Goal: Information Seeking & Learning: Understand process/instructions

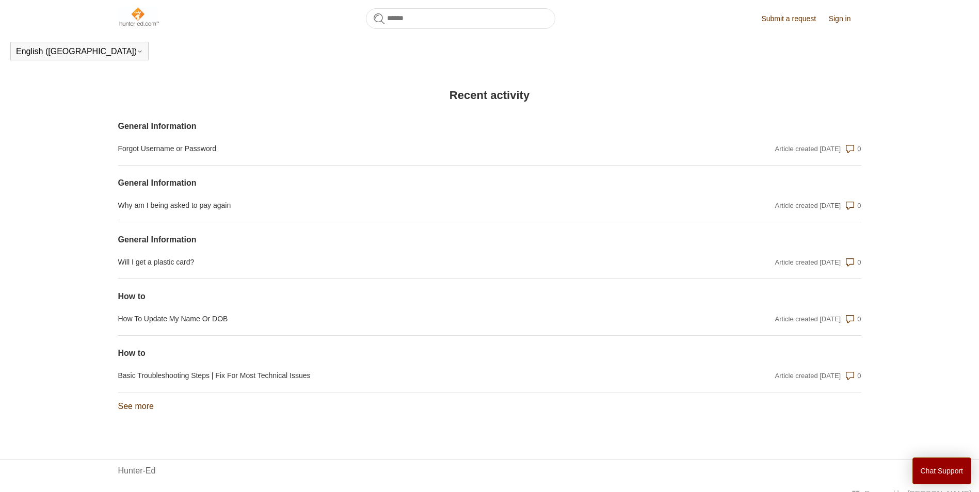
scroll to position [705, 0]
click at [143, 408] on link "See more items from recent activity" at bounding box center [136, 403] width 36 height 9
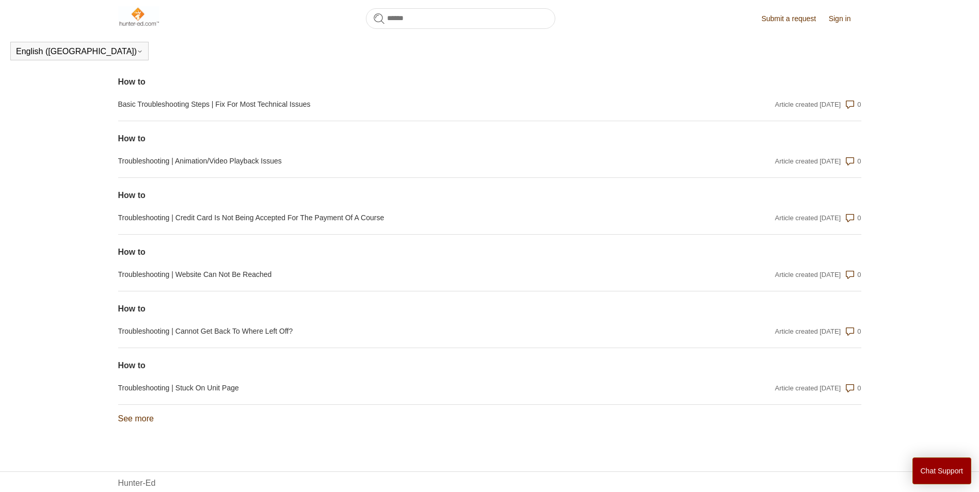
scroll to position [1008, 0]
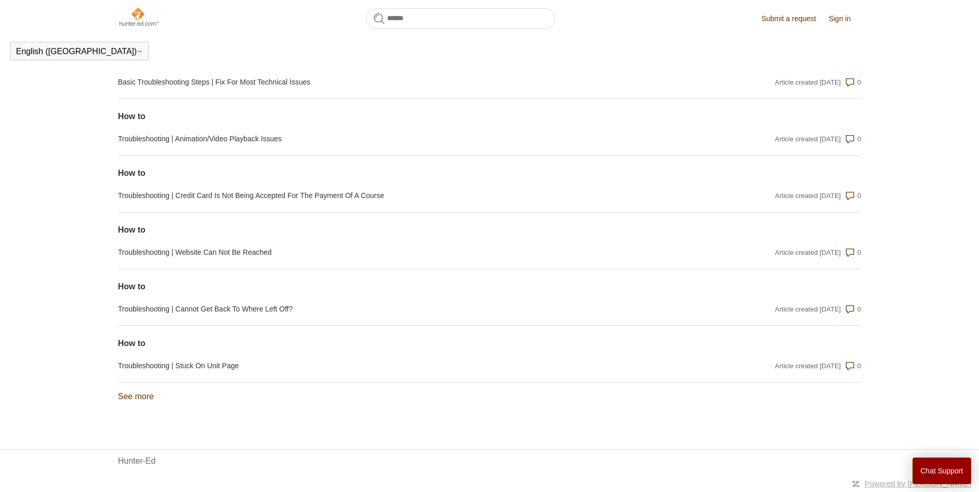
click at [128, 405] on section "Recent activity General Information Forgot Username or Password Article created…" at bounding box center [489, 98] width 743 height 641
click at [144, 395] on link "See more items from recent activity" at bounding box center [136, 396] width 36 height 9
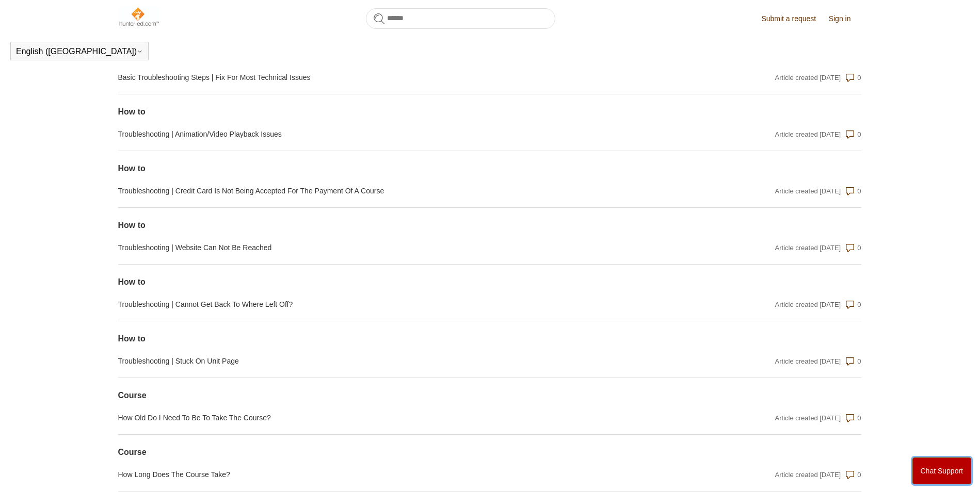
click at [931, 475] on button "Chat Support" at bounding box center [941, 471] width 59 height 27
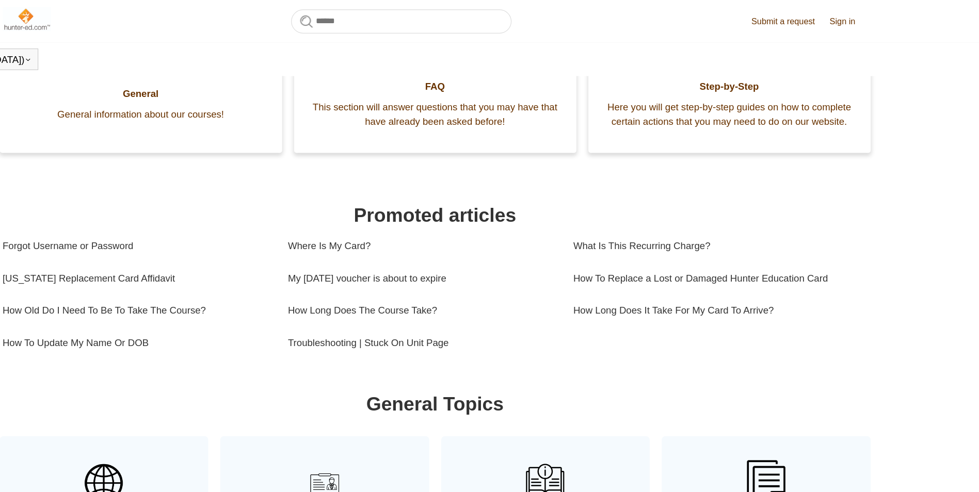
scroll to position [224, 0]
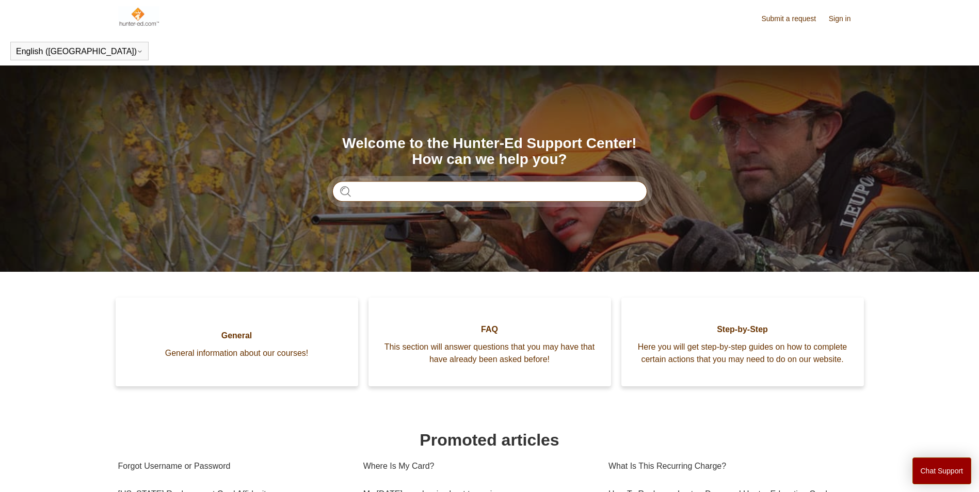
click at [417, 192] on input "Search" at bounding box center [489, 191] width 315 height 21
type input "**********"
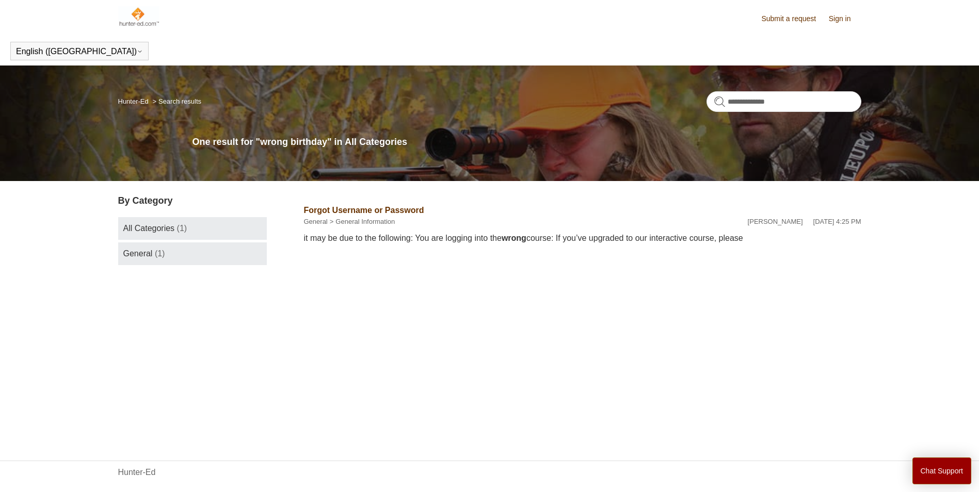
click at [217, 258] on link "General (1)" at bounding box center [192, 253] width 149 height 23
click at [383, 222] on link "General Information" at bounding box center [364, 222] width 59 height 8
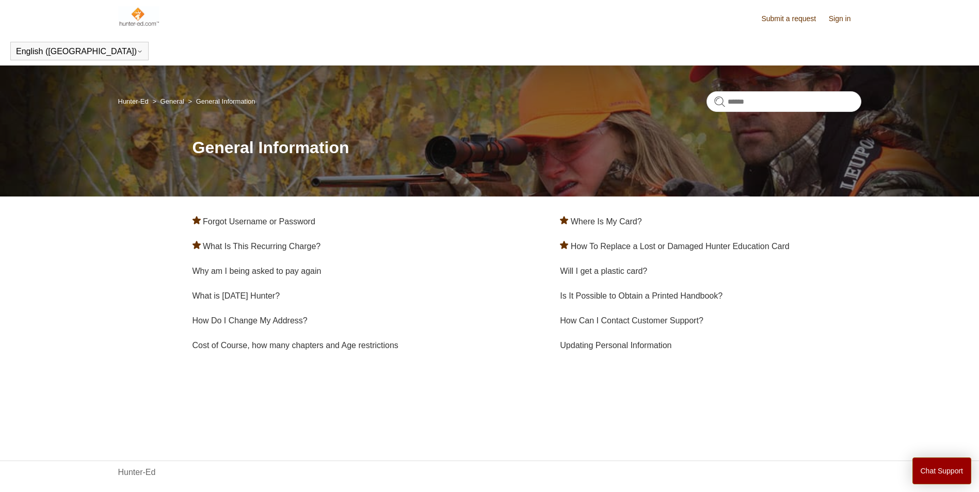
click at [512, 395] on main "Hunter-Ed General General Information General Information Forgot Username or Pa…" at bounding box center [489, 248] width 979 height 364
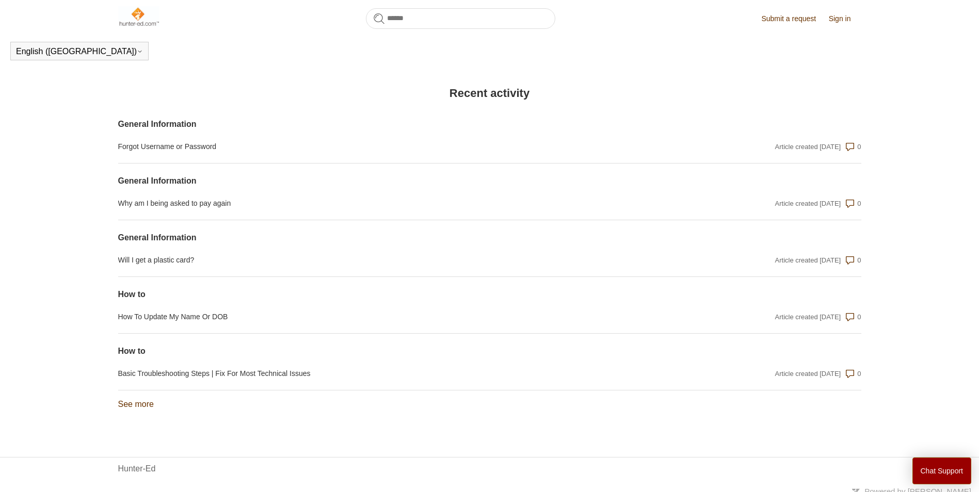
scroll to position [706, 0]
click at [228, 321] on link "How To Update My Name Or DOB" at bounding box center [378, 315] width 520 height 11
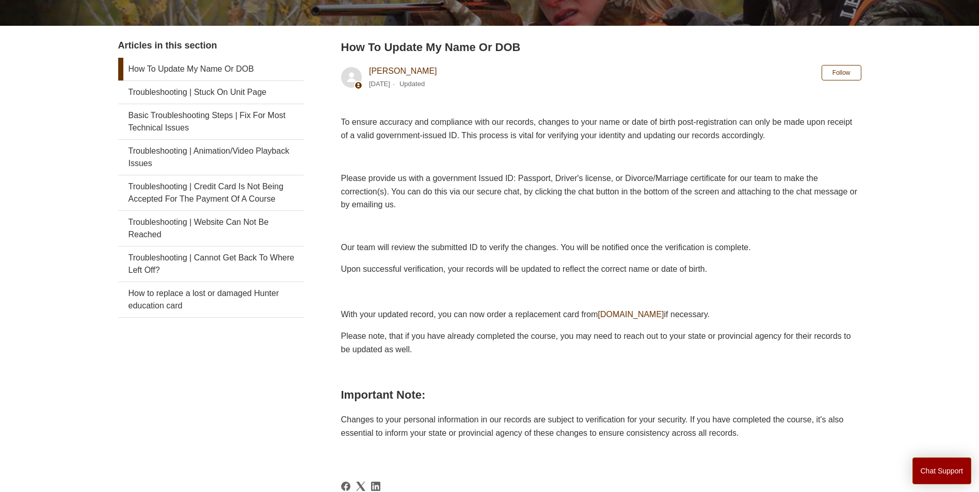
scroll to position [173, 0]
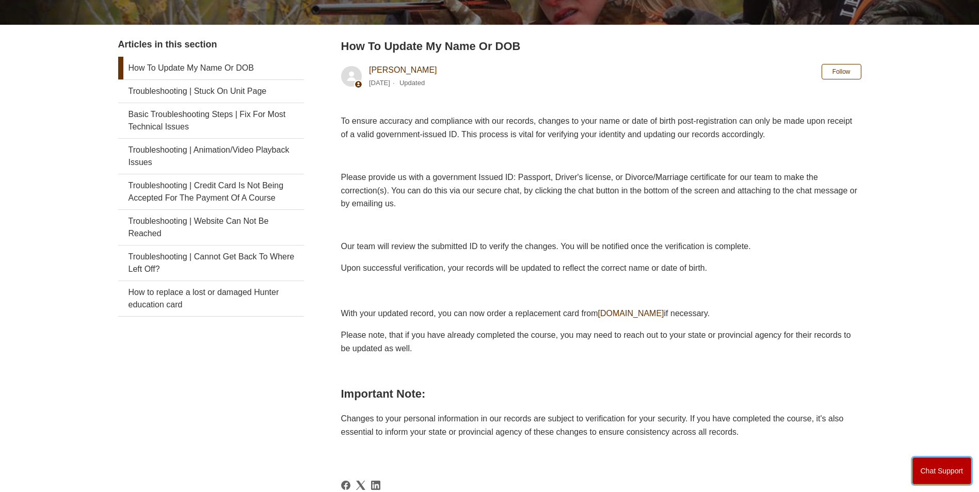
click at [958, 471] on button "Chat Support" at bounding box center [941, 471] width 59 height 27
click at [934, 154] on main "Hunter-Ed Step-by-Step How to How to How To Update My Name Or DOB Articles in t…" at bounding box center [489, 281] width 979 height 778
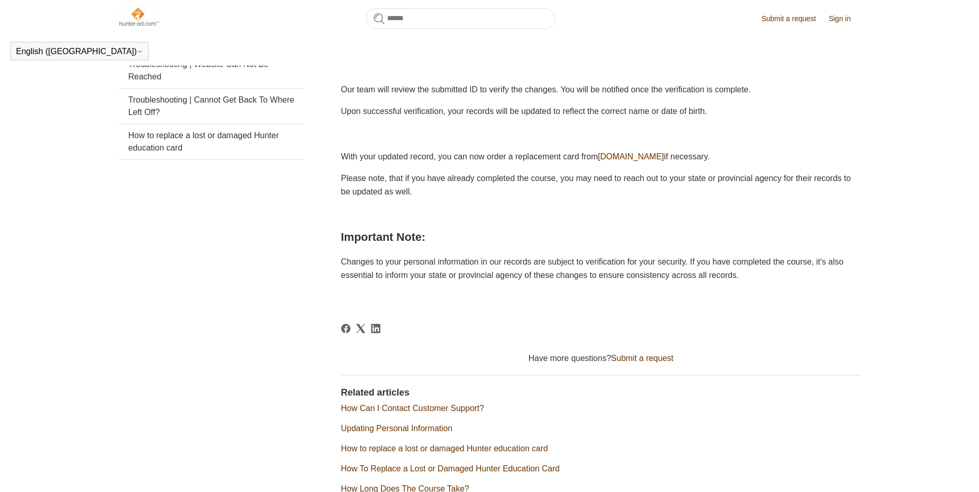
scroll to position [303, 0]
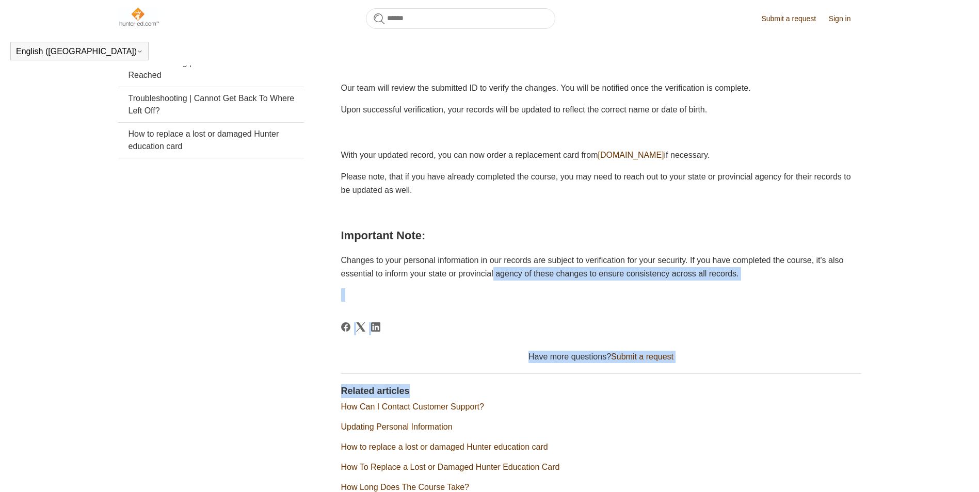
drag, startPoint x: 536, startPoint y: 270, endPoint x: 641, endPoint y: 385, distance: 155.6
click at [641, 385] on article "How To Update My Name Or DOB [PERSON_NAME] [DATE] Updated Follow Not yet follow…" at bounding box center [601, 195] width 520 height 632
click at [641, 385] on h2 "Related articles" at bounding box center [601, 391] width 520 height 14
